Goal: Task Accomplishment & Management: Understand process/instructions

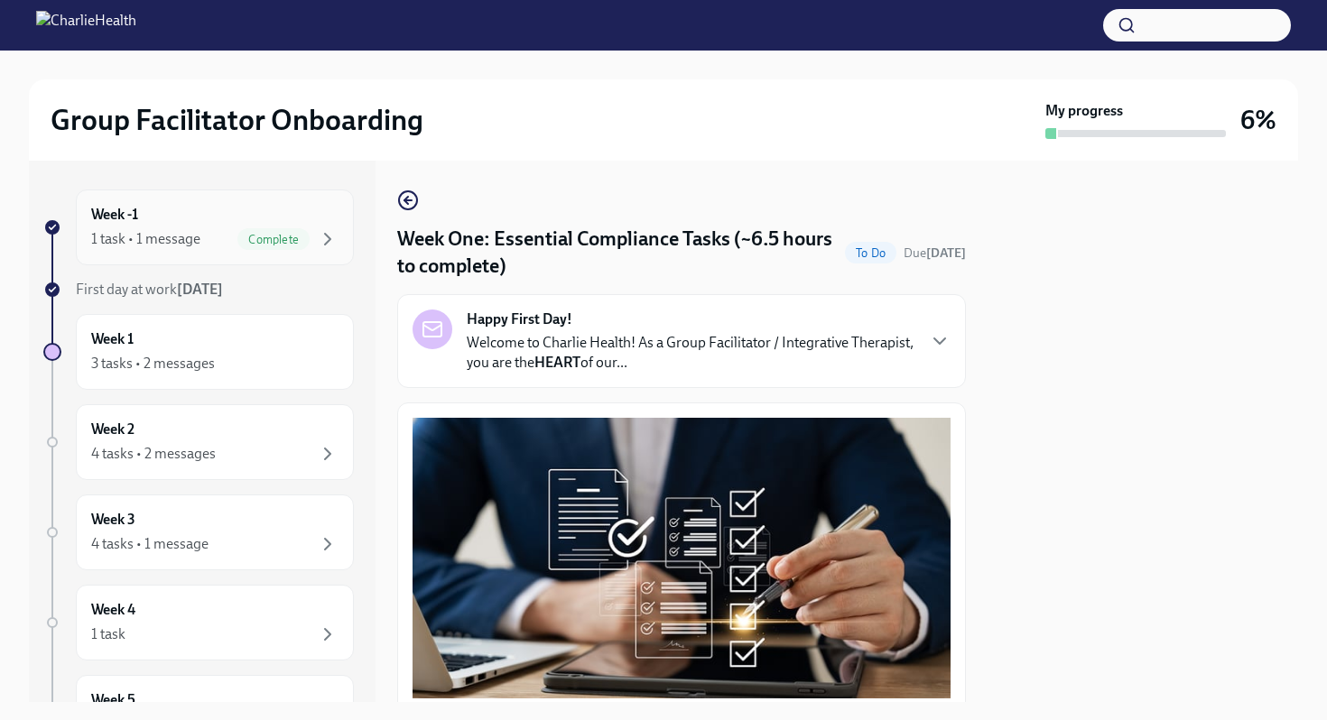
click at [163, 243] on div "1 task • 1 message" at bounding box center [145, 239] width 109 height 20
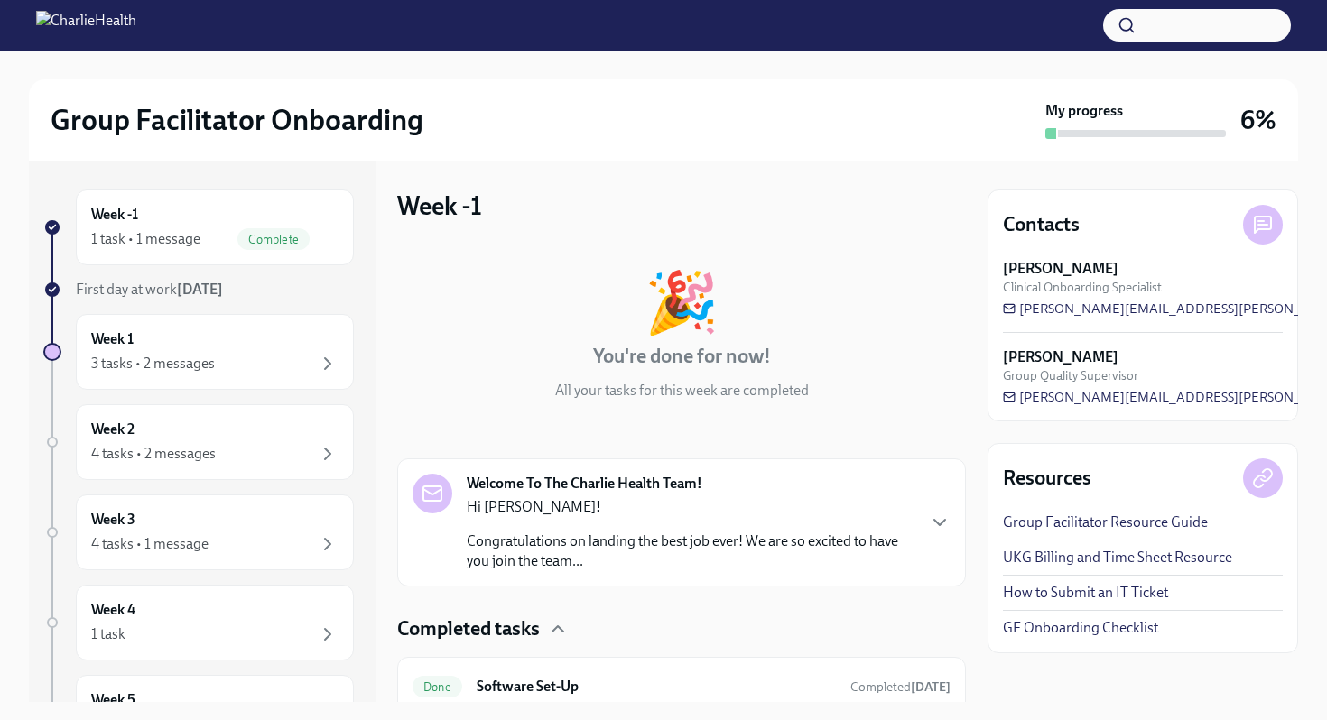
scroll to position [72, 0]
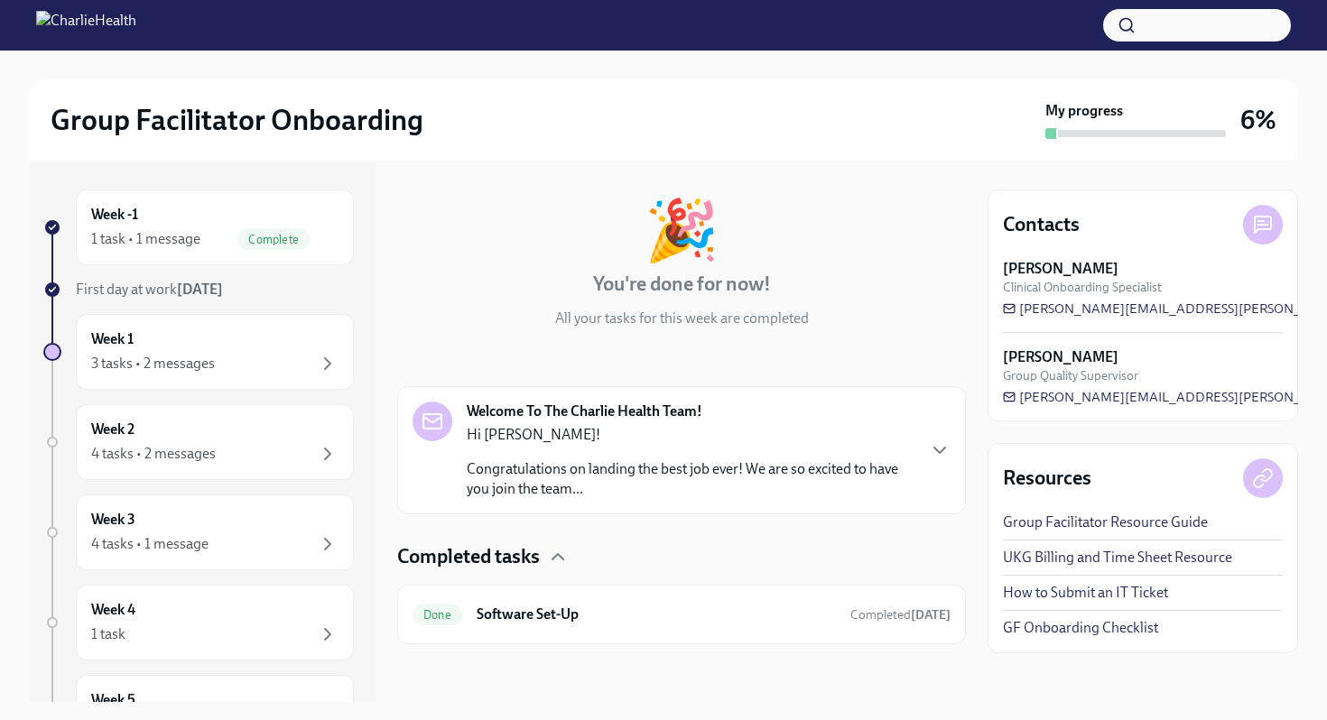
click at [920, 432] on div "Welcome To The Charlie Health Team! Hi [PERSON_NAME]! Congratulations on landin…" at bounding box center [682, 451] width 538 height 98
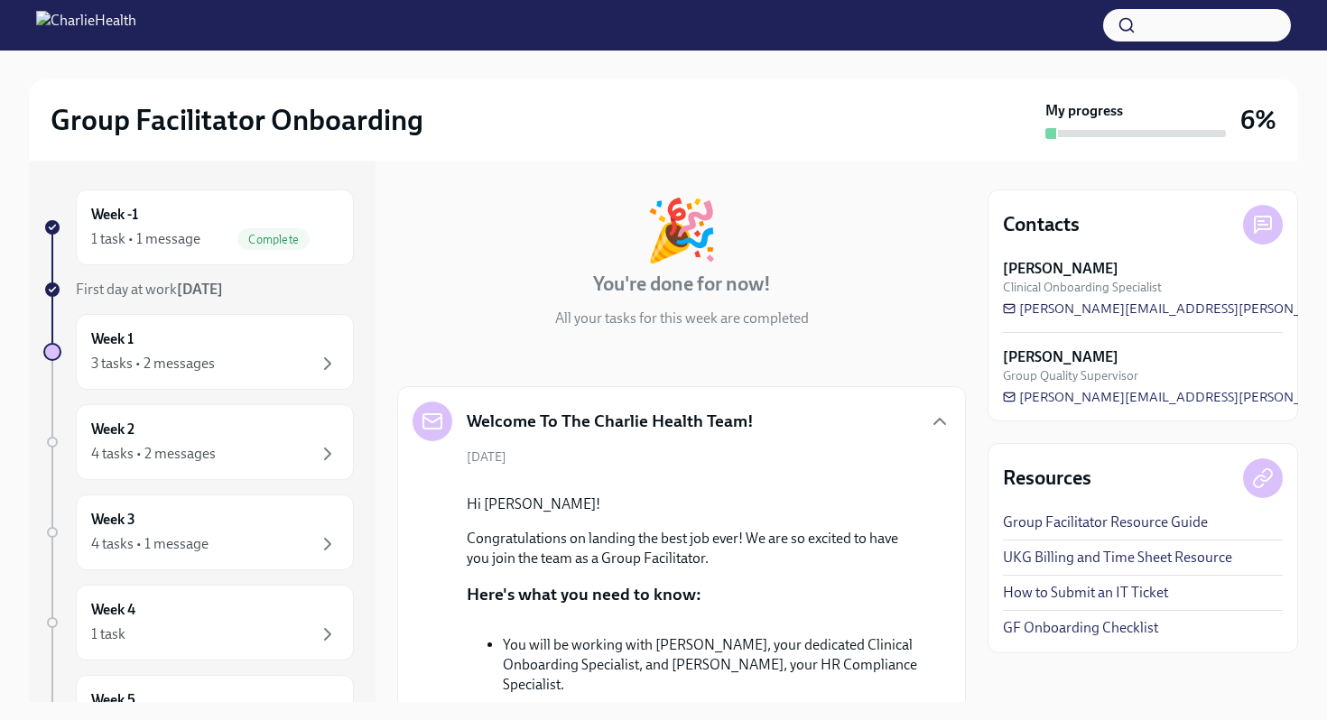
click at [920, 432] on div "Welcome To The Charlie Health Team!" at bounding box center [682, 422] width 538 height 40
click at [950, 418] on icon "button" at bounding box center [940, 422] width 22 height 22
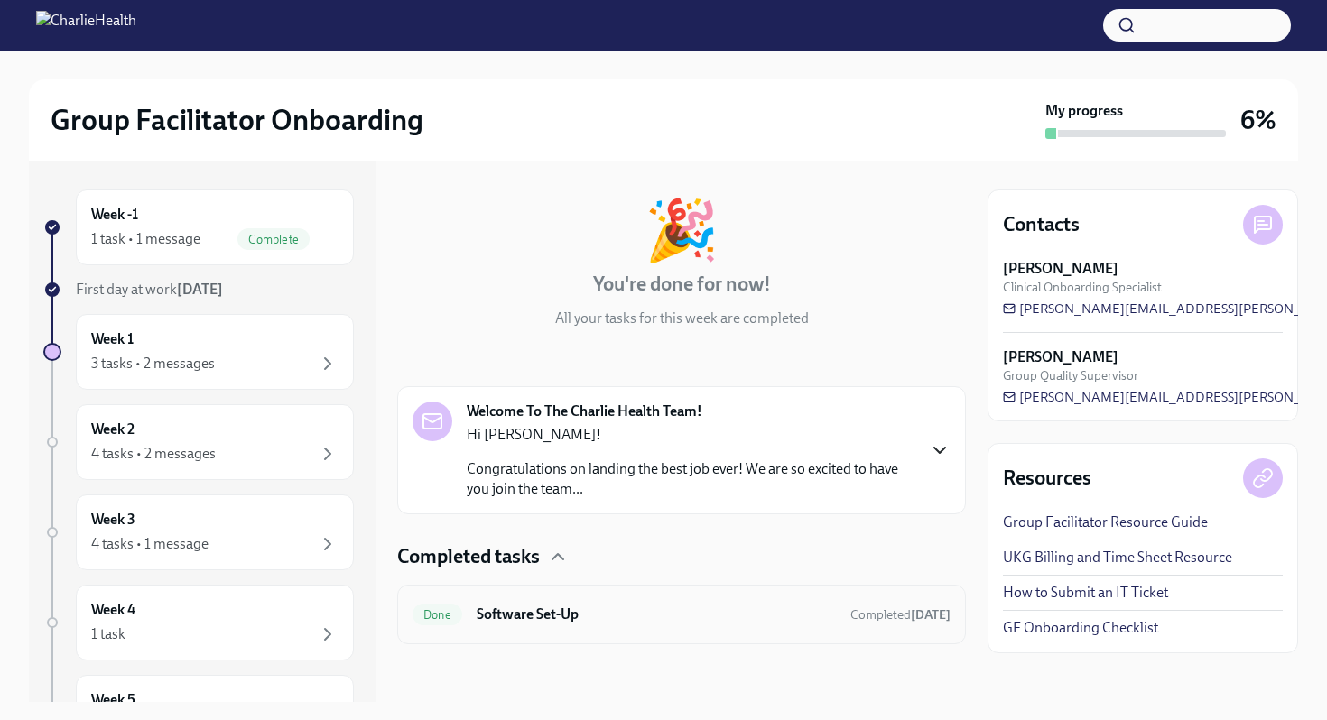
click at [518, 611] on h6 "Software Set-Up" at bounding box center [656, 615] width 359 height 20
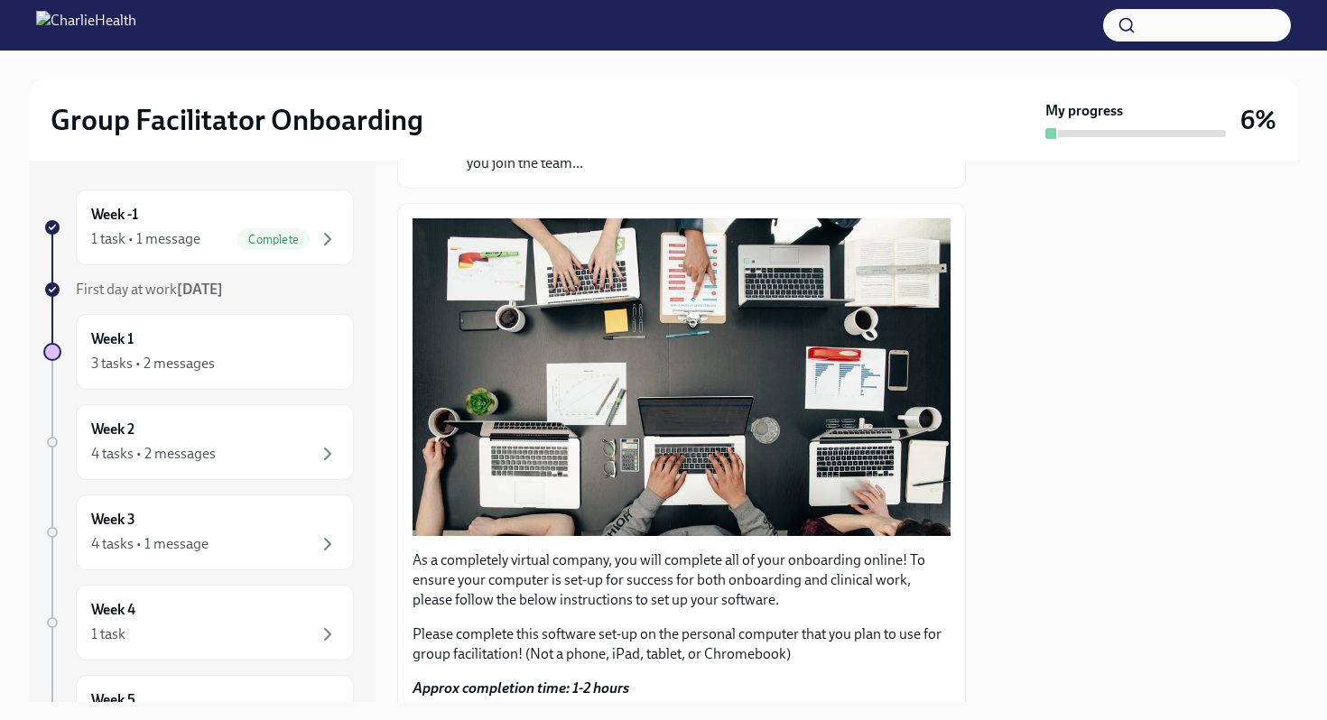
scroll to position [275, 0]
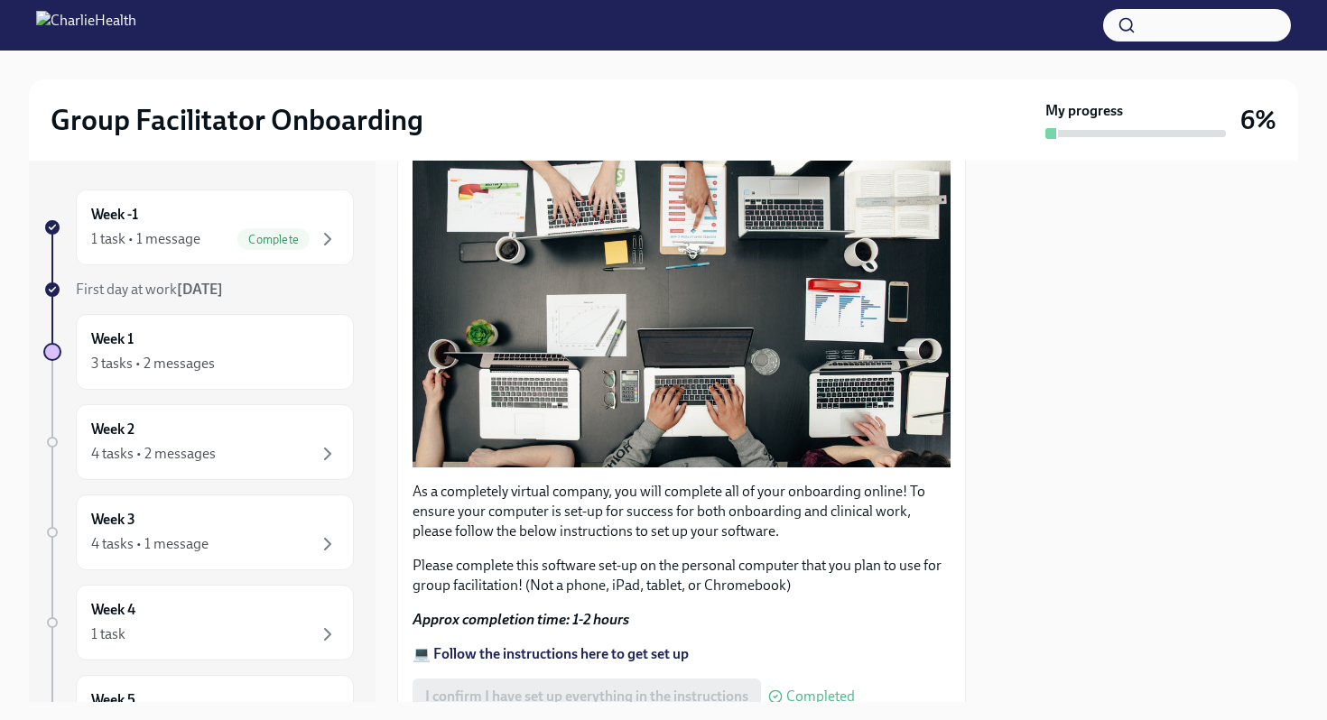
click at [181, 293] on strong "[DATE]" at bounding box center [200, 289] width 46 height 17
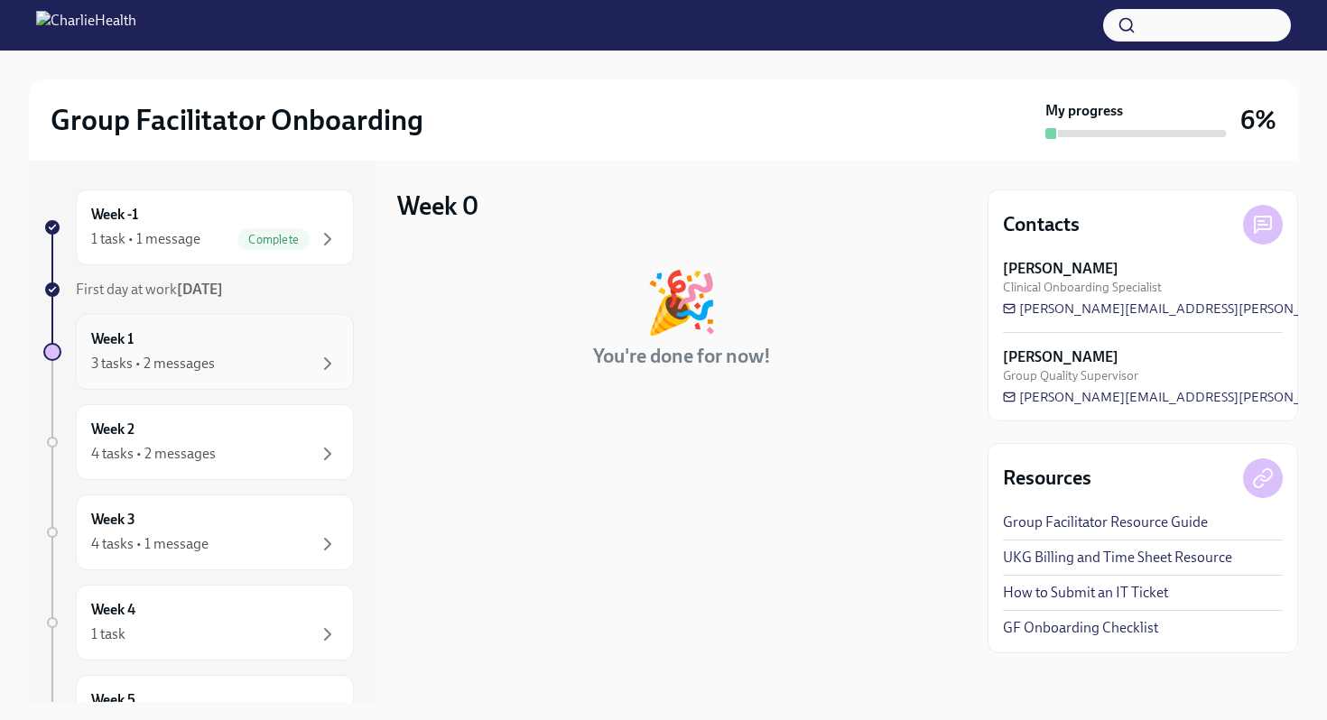
click at [212, 358] on div "3 tasks • 2 messages" at bounding box center [153, 364] width 124 height 20
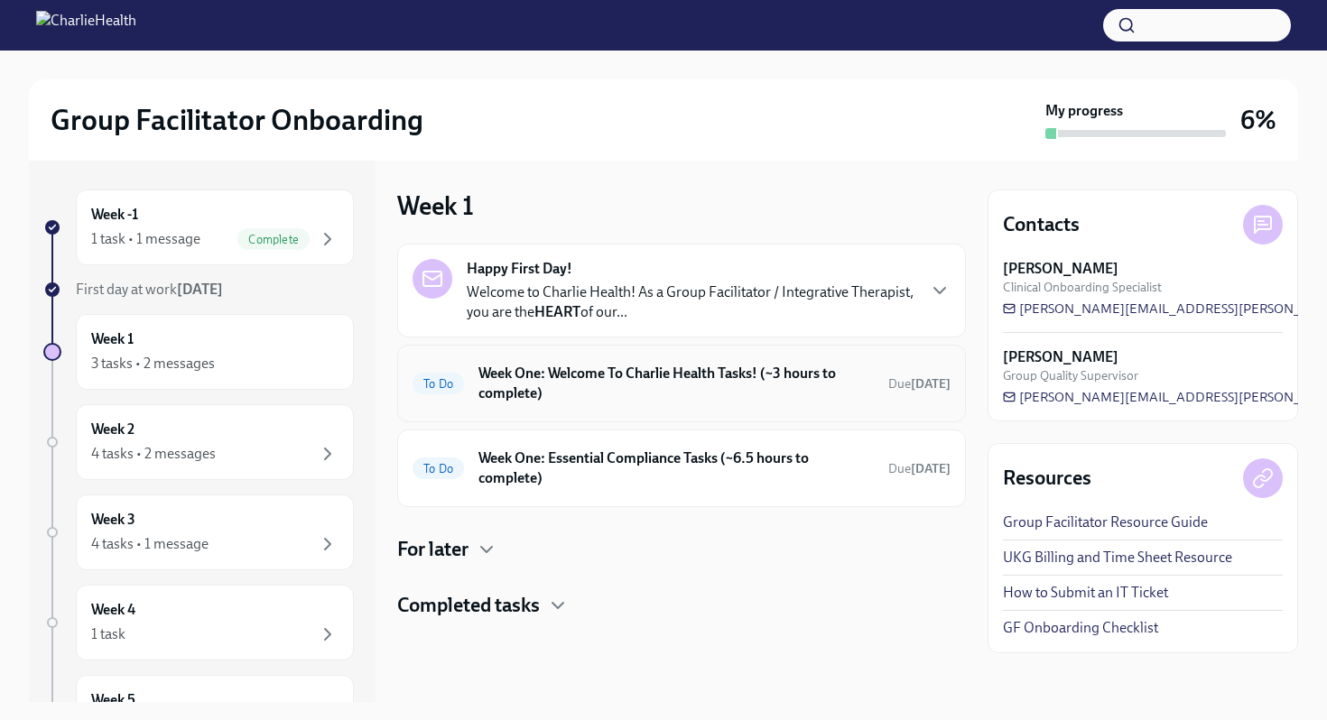
click at [642, 389] on h6 "Week One: Welcome To Charlie Health Tasks! (~3 hours to complete)" at bounding box center [676, 384] width 395 height 40
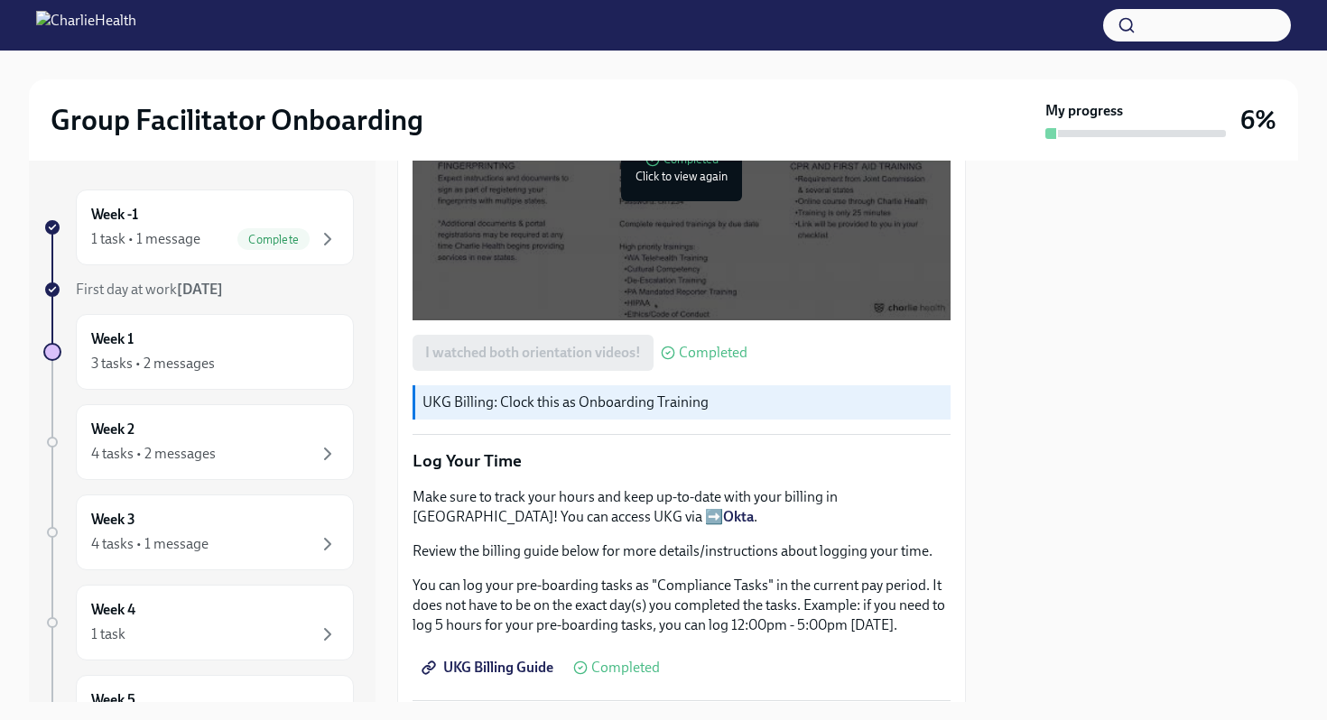
scroll to position [1414, 0]
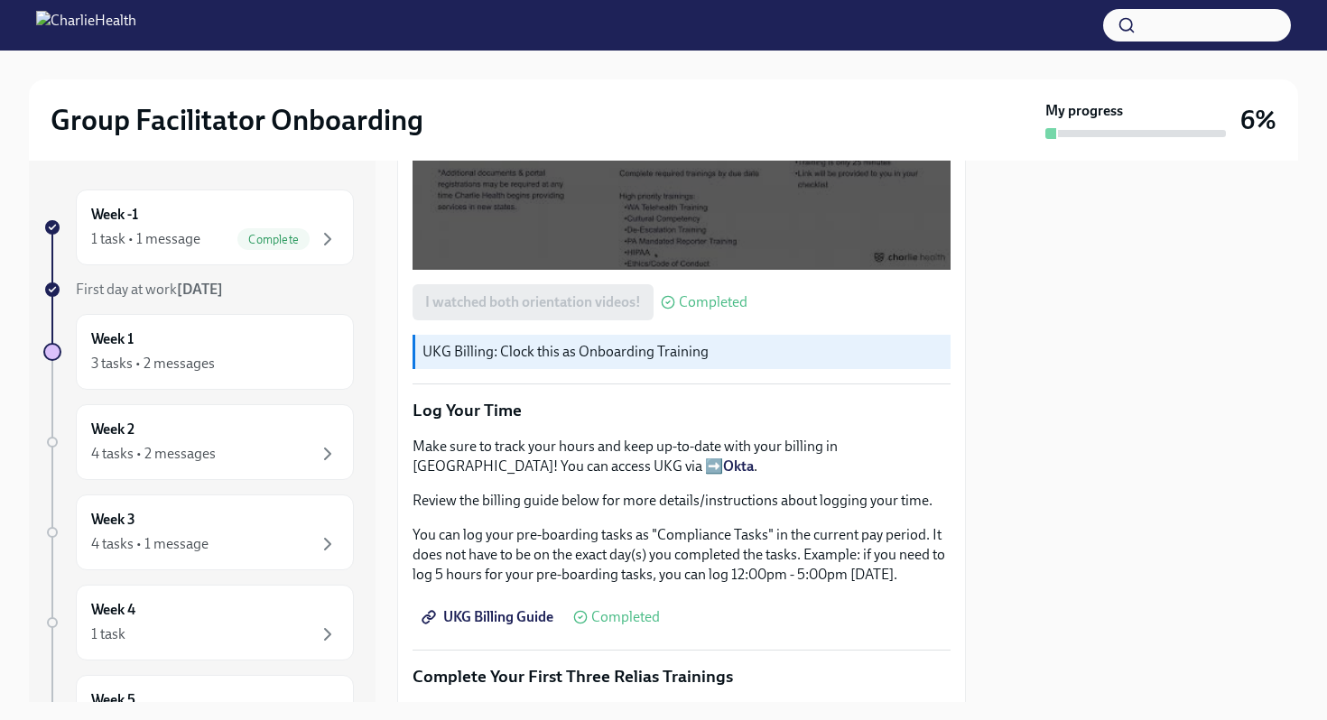
click at [635, 353] on p "UKG Billing: Clock this as Onboarding Training" at bounding box center [683, 352] width 521 height 20
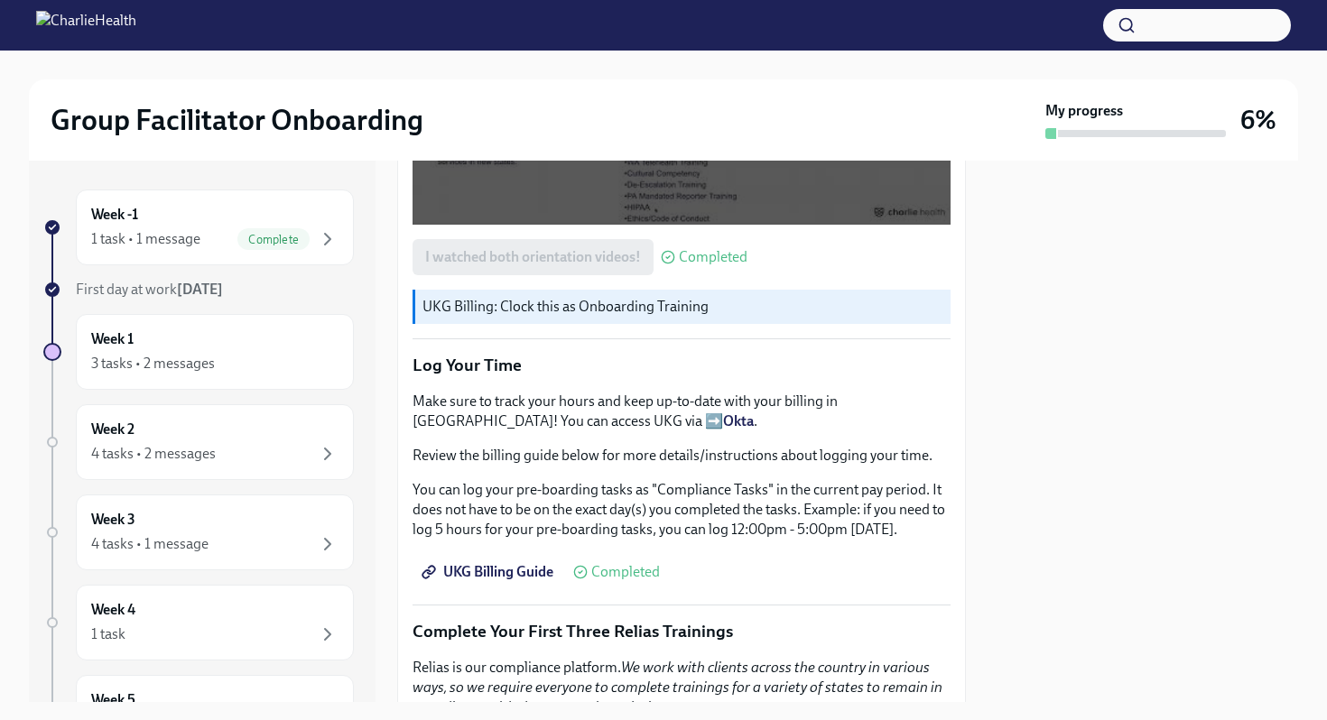
click at [637, 362] on p "Log Your Time" at bounding box center [682, 365] width 538 height 23
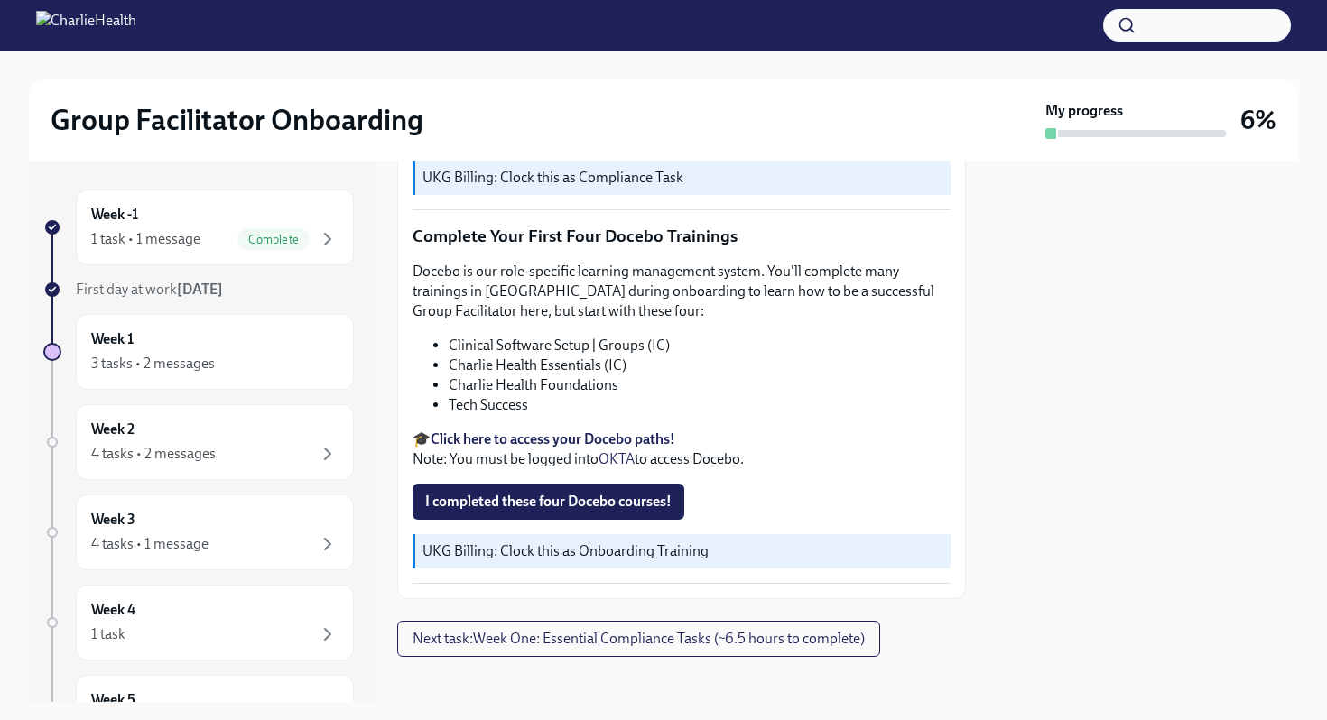
scroll to position [2296, 0]
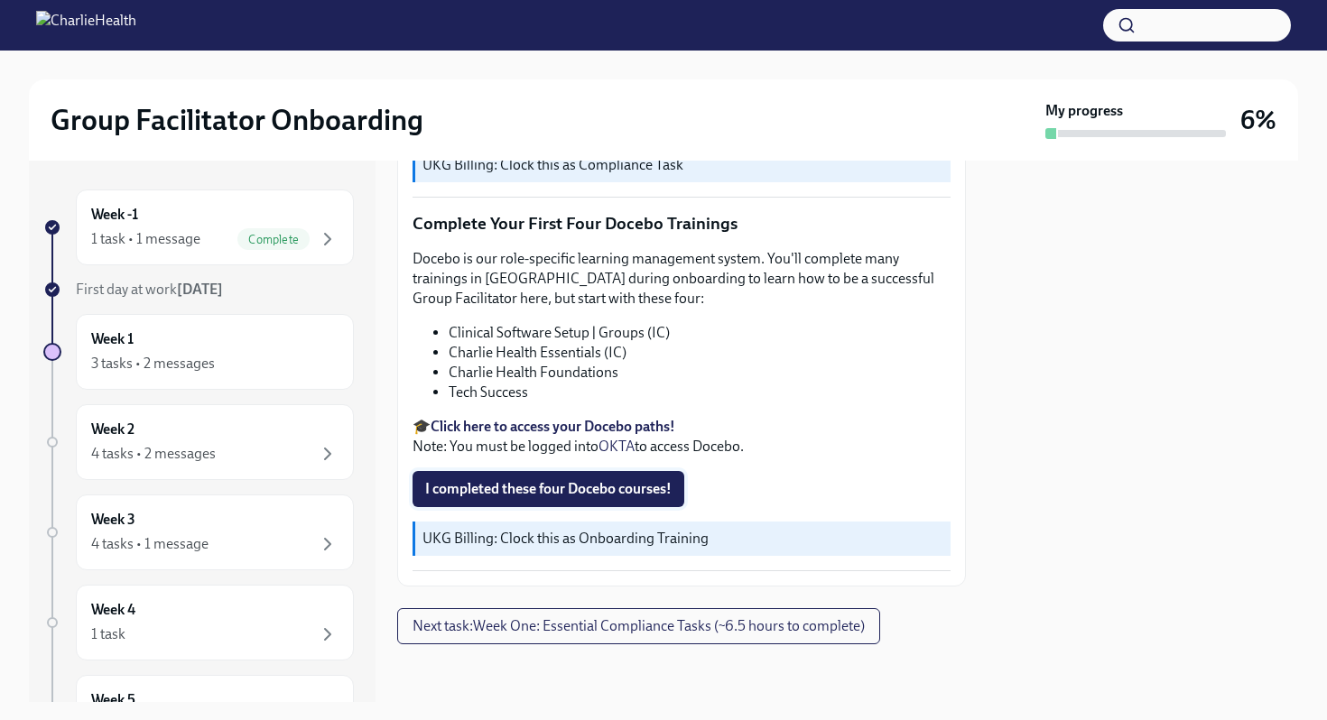
click at [591, 495] on span "I completed these four Docebo courses!" at bounding box center [548, 489] width 246 height 18
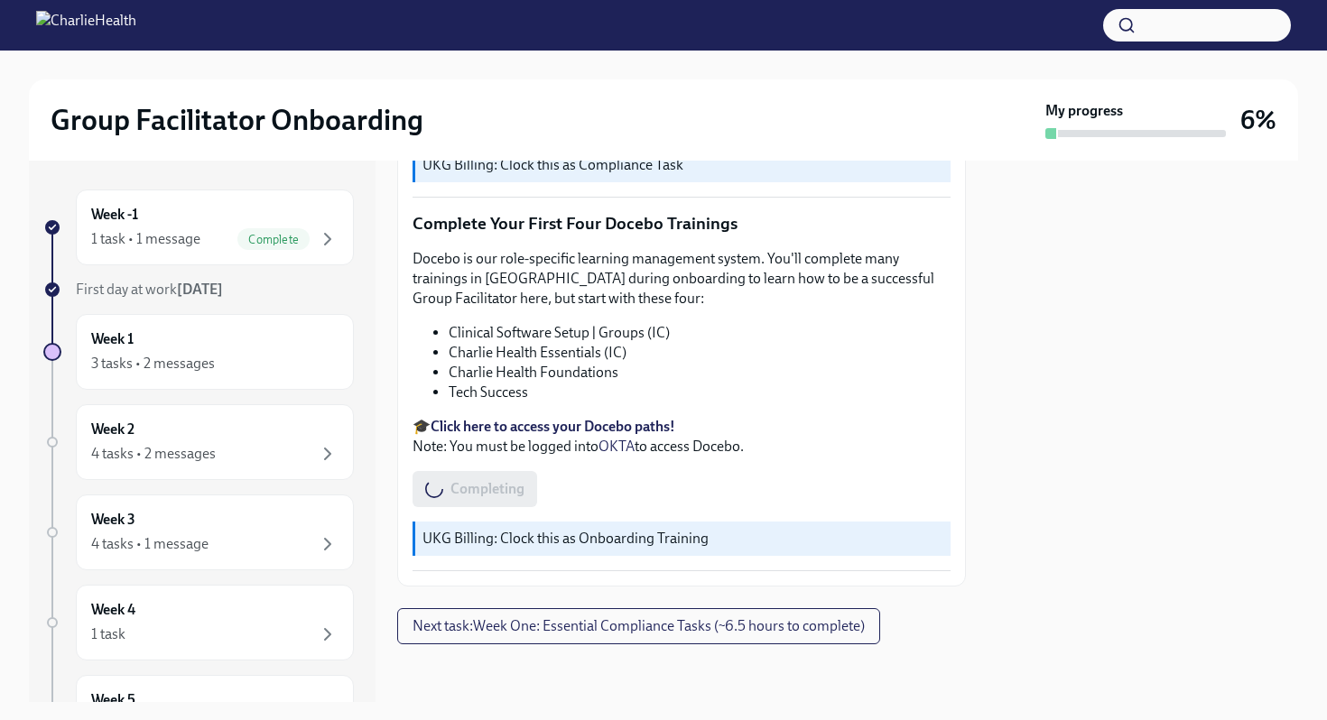
click at [573, 424] on strong "Click here to access your Docebo paths!" at bounding box center [553, 426] width 245 height 17
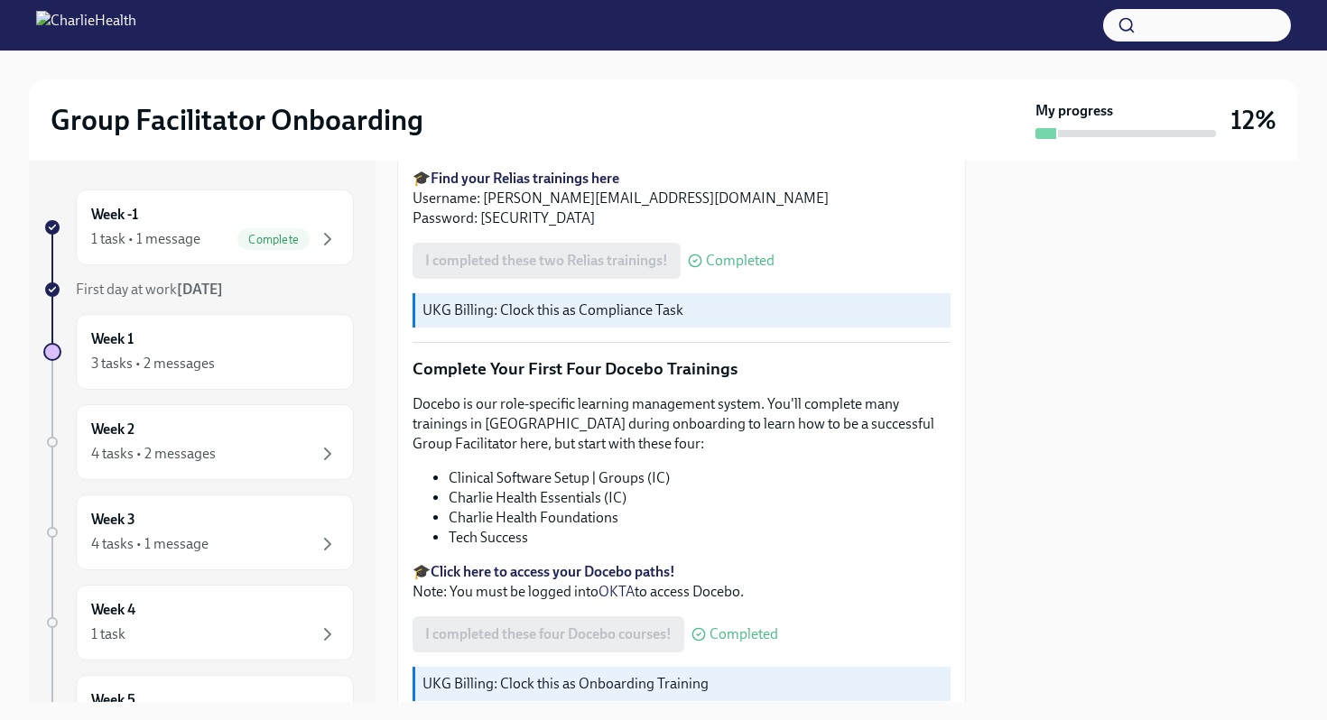
scroll to position [2296, 0]
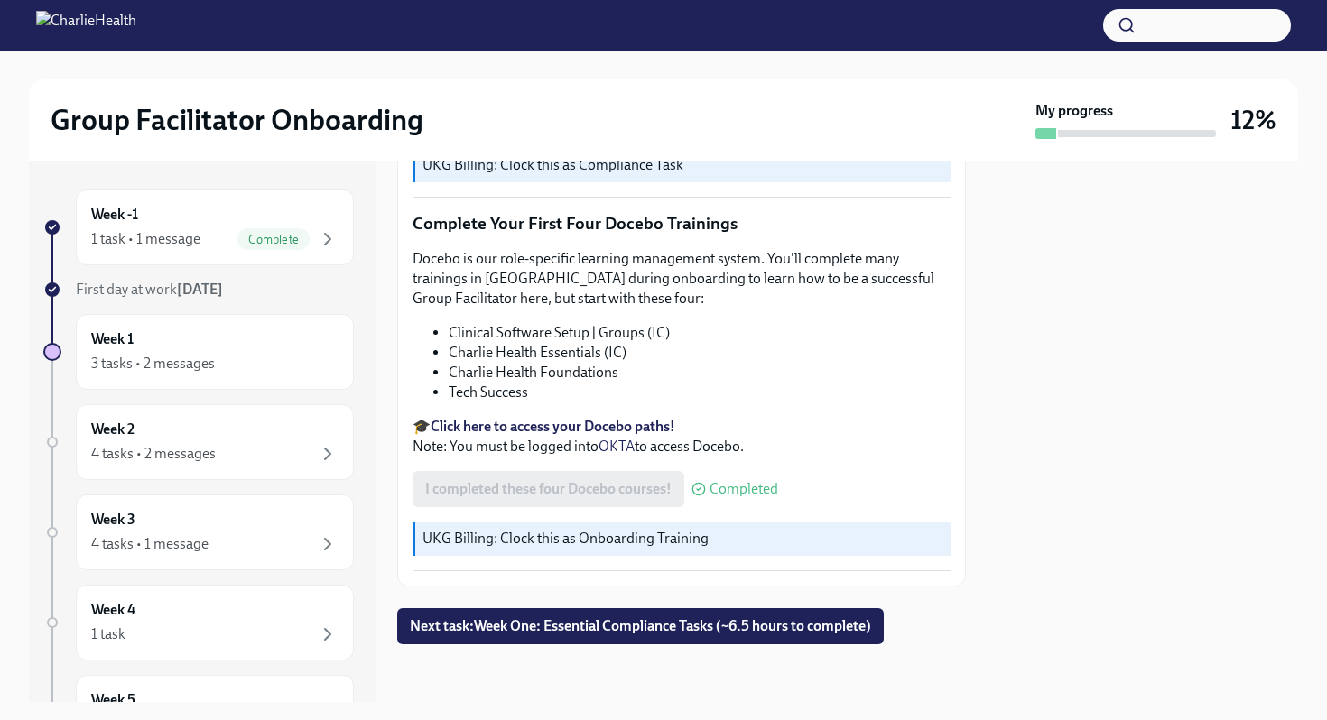
click at [136, 24] on img at bounding box center [86, 25] width 100 height 29
